Goal: Transaction & Acquisition: Purchase product/service

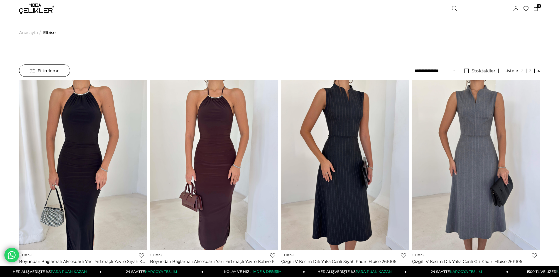
click at [38, 69] on span "Filtreleme" at bounding box center [45, 71] width 30 height 12
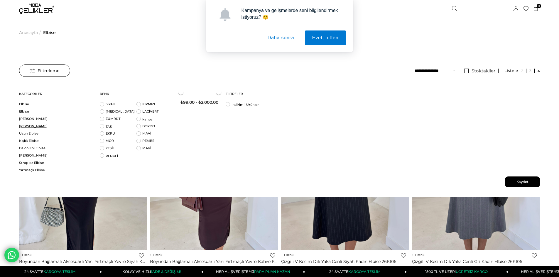
click at [23, 125] on link "[PERSON_NAME]" at bounding box center [55, 126] width 73 height 4
click at [284, 36] on button "Daha sonra" at bounding box center [280, 38] width 41 height 15
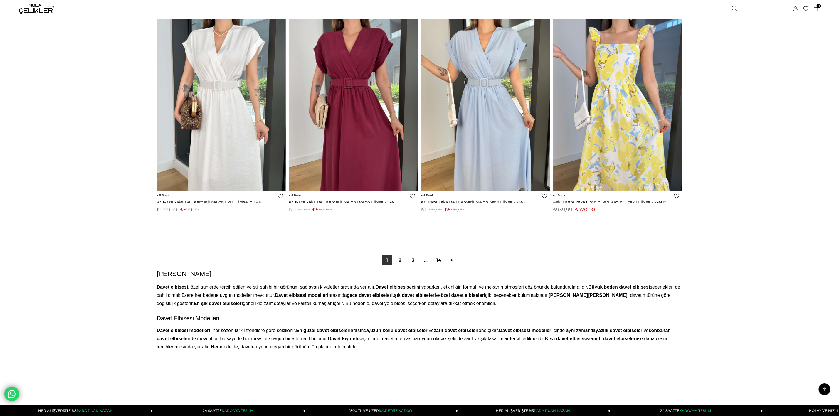
scroll to position [4440, 0]
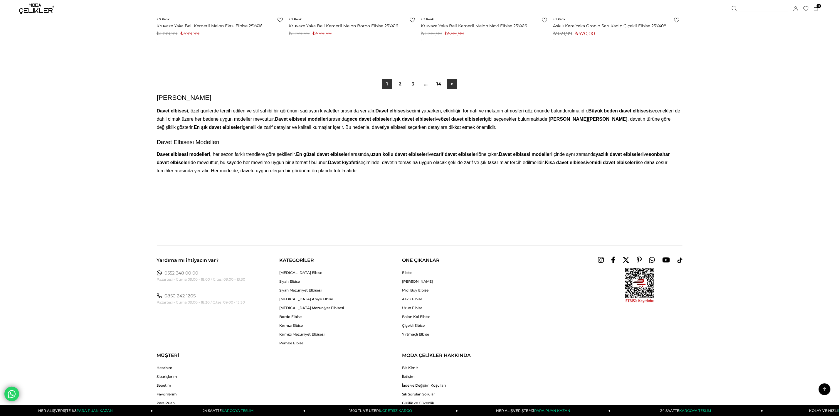
click at [451, 89] on link ">" at bounding box center [452, 84] width 10 height 10
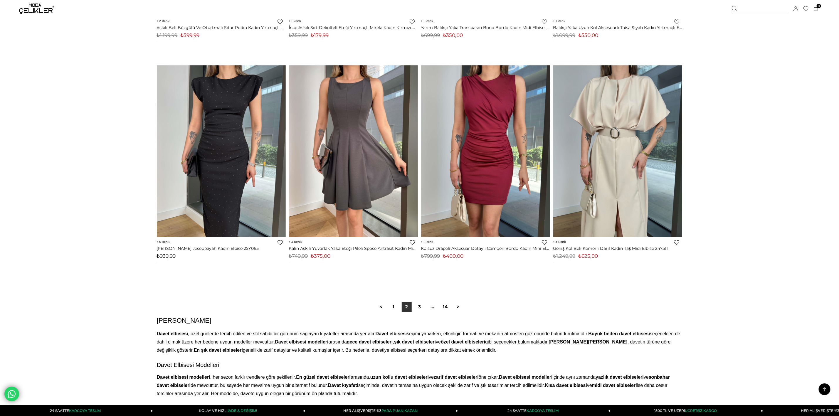
scroll to position [4403, 0]
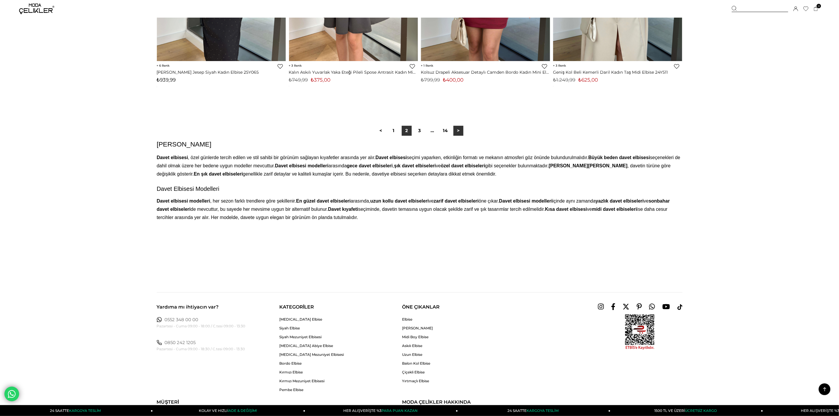
click at [459, 136] on link ">" at bounding box center [458, 131] width 10 height 10
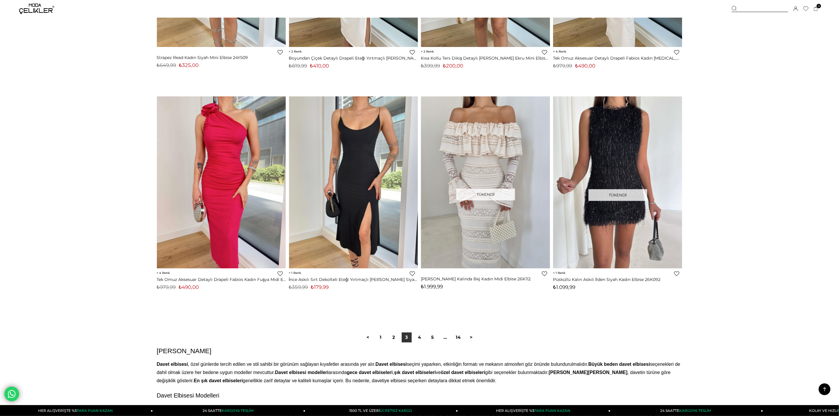
scroll to position [4227, 0]
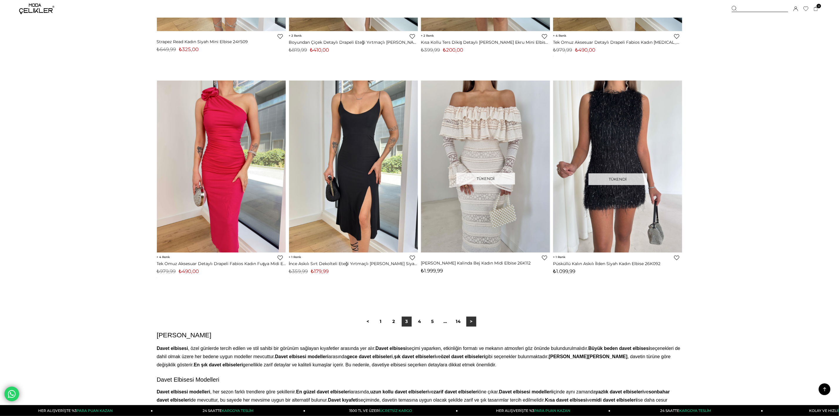
click at [473, 277] on link ">" at bounding box center [471, 321] width 10 height 10
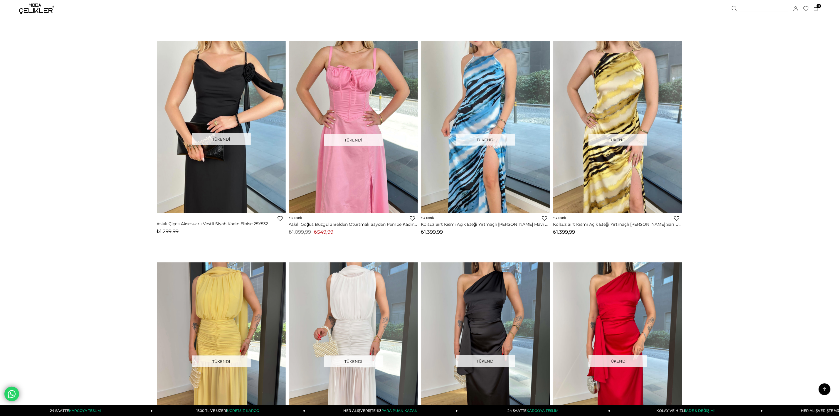
scroll to position [440, 0]
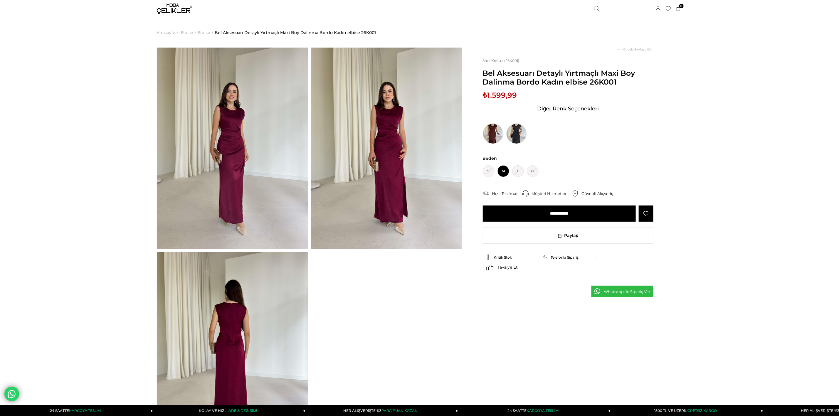
click at [409, 141] on img at bounding box center [386, 148] width 151 height 201
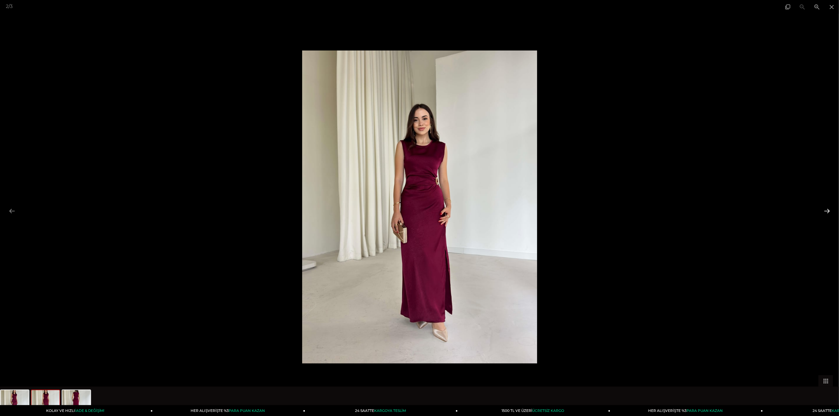
click at [559, 208] on button at bounding box center [827, 210] width 12 height 11
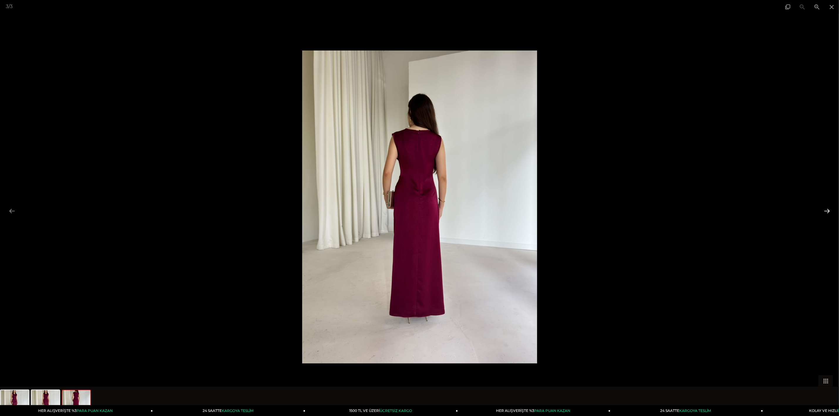
click at [559, 206] on button at bounding box center [827, 210] width 12 height 11
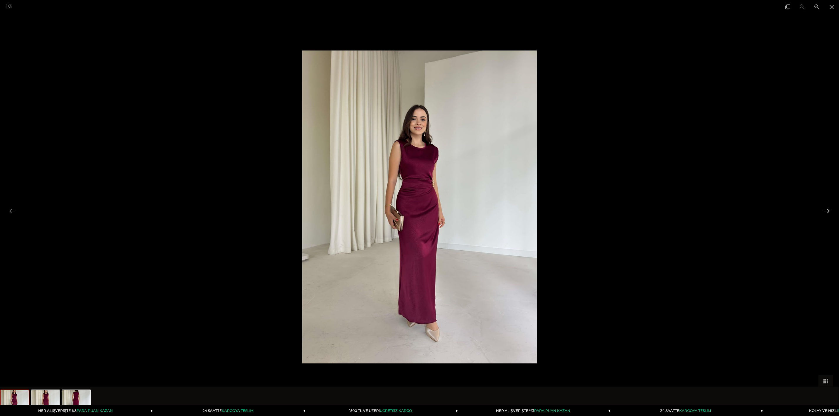
click at [559, 206] on button at bounding box center [827, 210] width 12 height 11
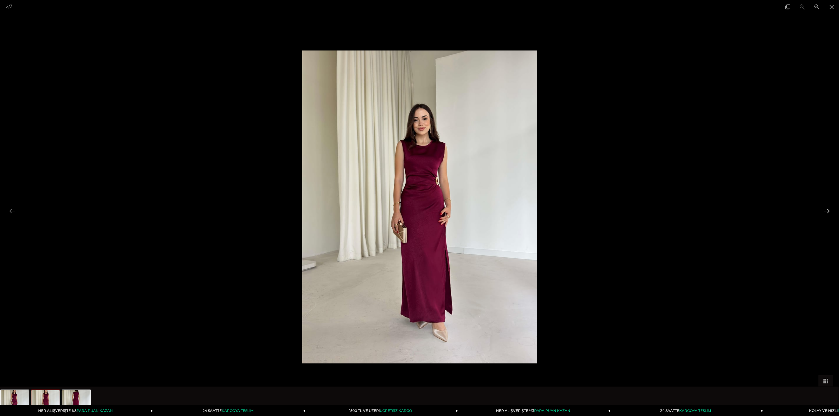
click at [559, 206] on button at bounding box center [827, 210] width 12 height 11
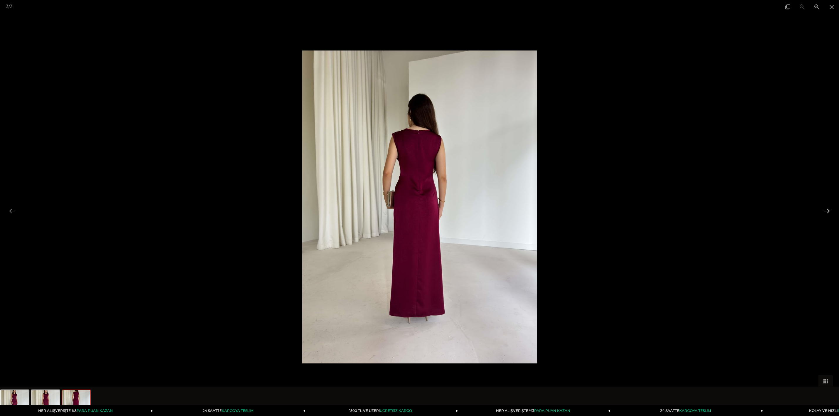
click at [559, 206] on button at bounding box center [827, 210] width 12 height 11
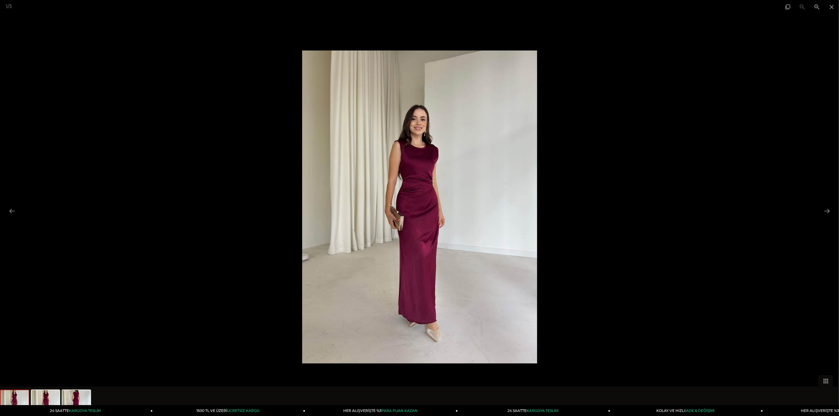
click at [559, 77] on div at bounding box center [419, 208] width 839 height 416
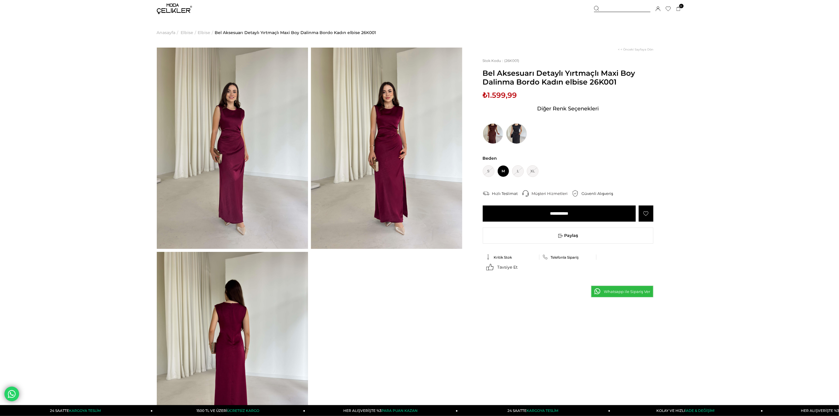
click at [520, 131] on img at bounding box center [516, 133] width 21 height 21
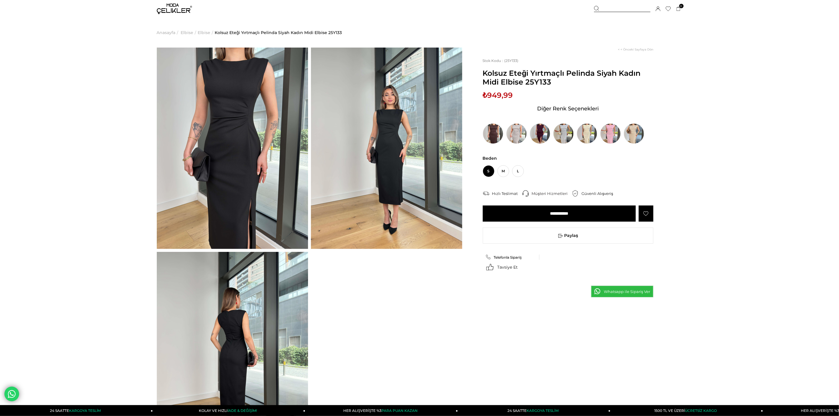
click at [212, 78] on img at bounding box center [232, 148] width 151 height 201
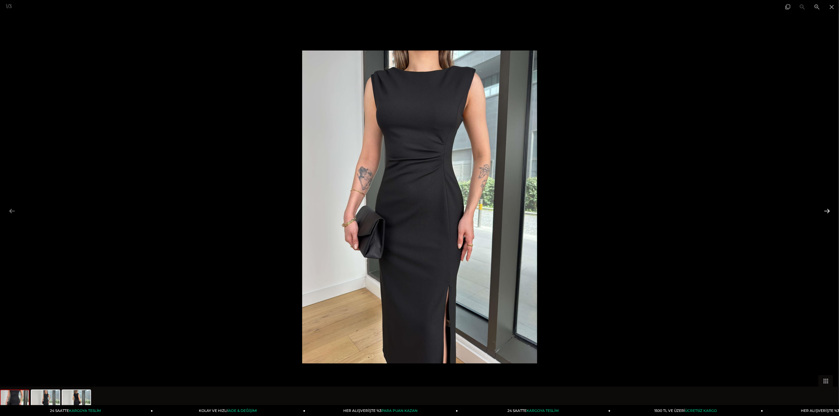
click at [828, 209] on button at bounding box center [827, 210] width 12 height 11
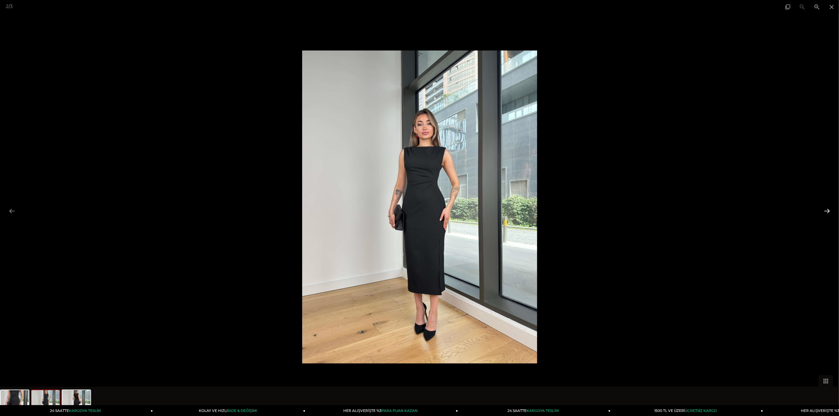
click at [828, 209] on button at bounding box center [827, 210] width 12 height 11
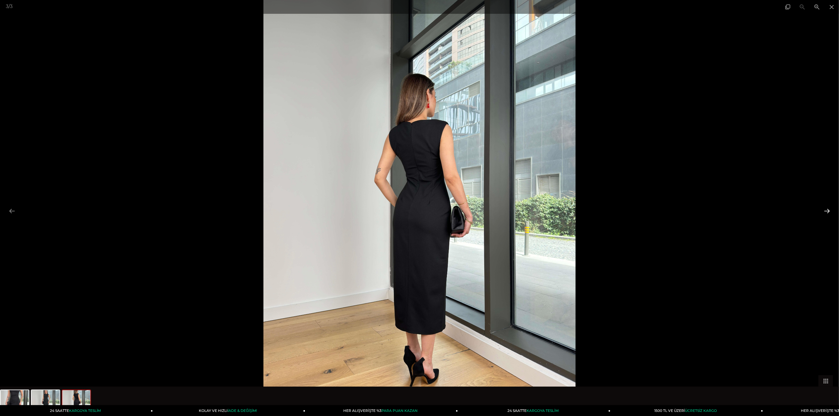
click at [828, 209] on button at bounding box center [827, 210] width 12 height 11
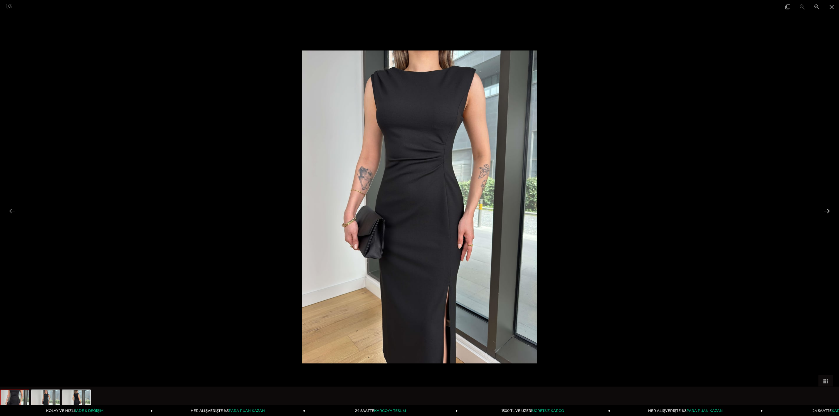
click at [828, 209] on button at bounding box center [827, 210] width 12 height 11
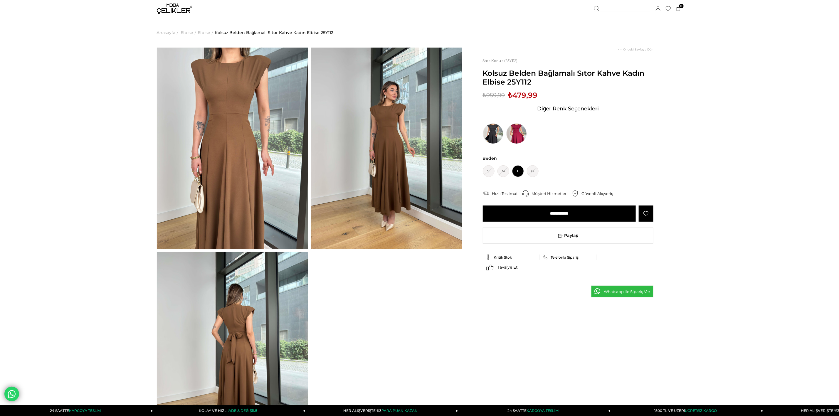
click at [207, 131] on img at bounding box center [232, 148] width 151 height 201
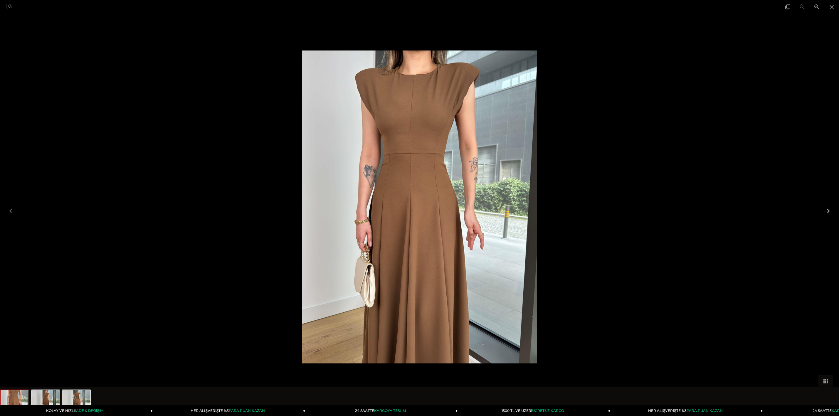
click at [827, 212] on button at bounding box center [827, 210] width 12 height 11
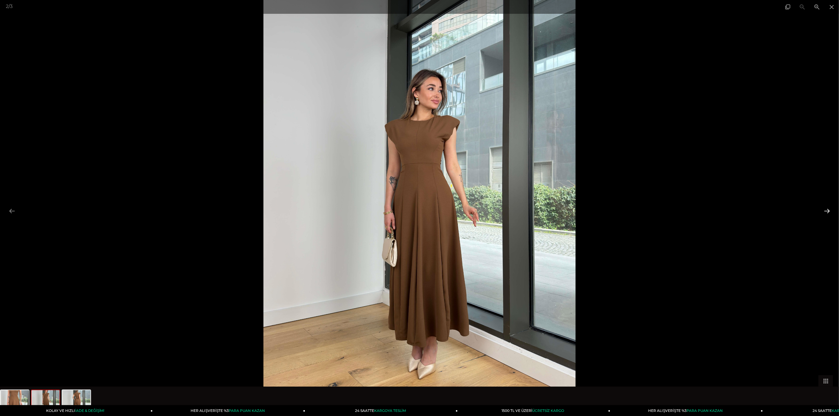
click at [827, 212] on button at bounding box center [827, 210] width 12 height 11
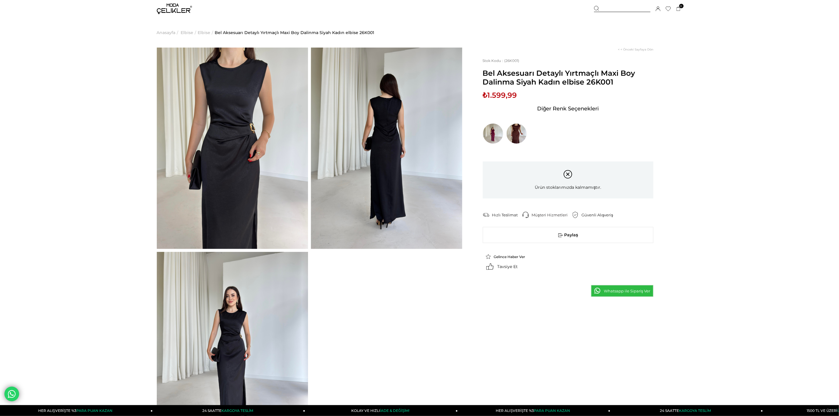
click at [239, 124] on img at bounding box center [232, 148] width 151 height 201
